Goal: Transaction & Acquisition: Book appointment/travel/reservation

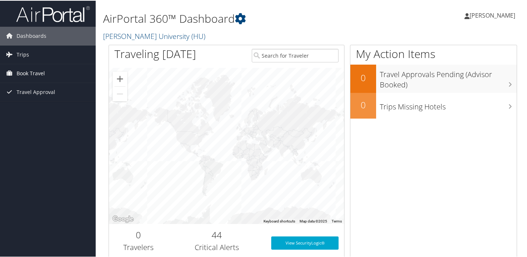
click at [55, 76] on link "Book Travel" at bounding box center [48, 73] width 96 height 18
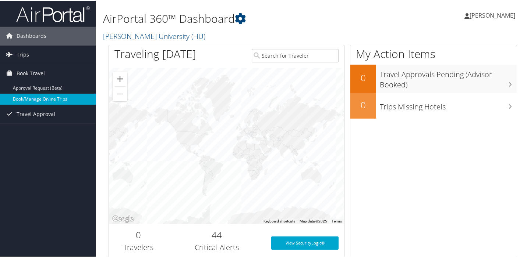
click at [55, 98] on link "Book/Manage Online Trips" at bounding box center [48, 98] width 96 height 11
